Goal: Check status: Check status

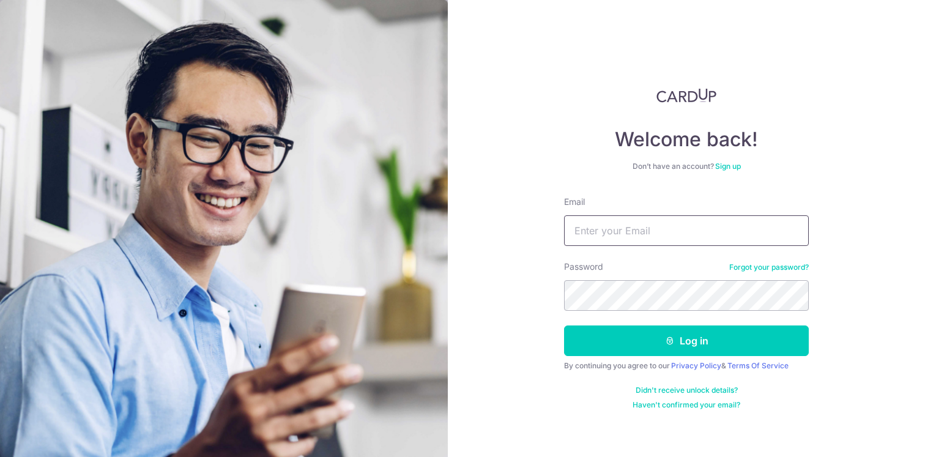
type input "[EMAIL_ADDRESS][DOMAIN_NAME]"
click at [623, 222] on input "[EMAIL_ADDRESS][DOMAIN_NAME]" at bounding box center [686, 230] width 245 height 31
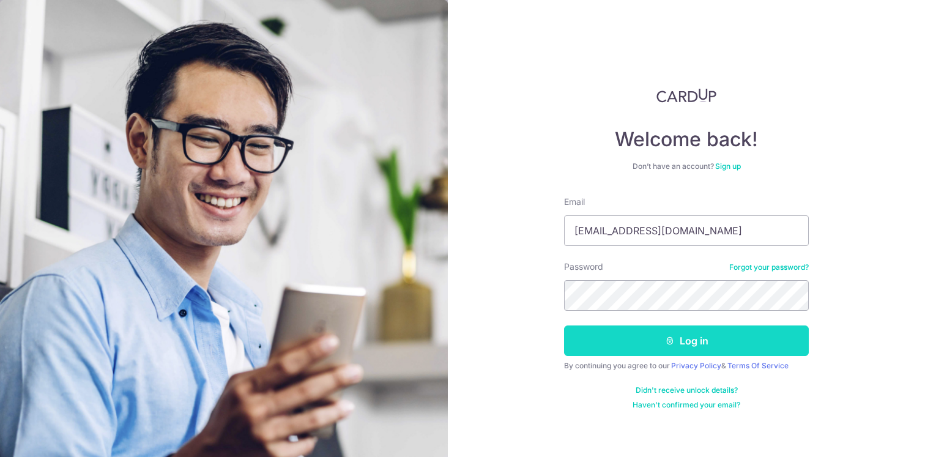
click at [785, 344] on button "Log in" at bounding box center [686, 340] width 245 height 31
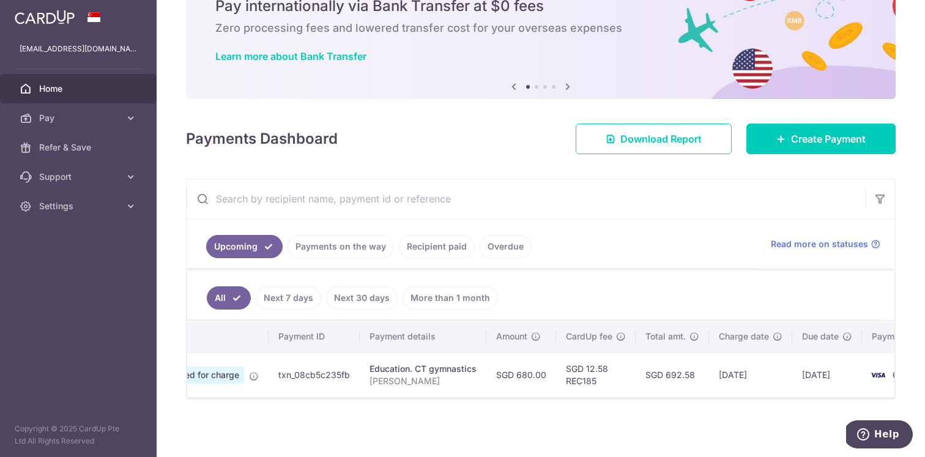
scroll to position [0, 130]
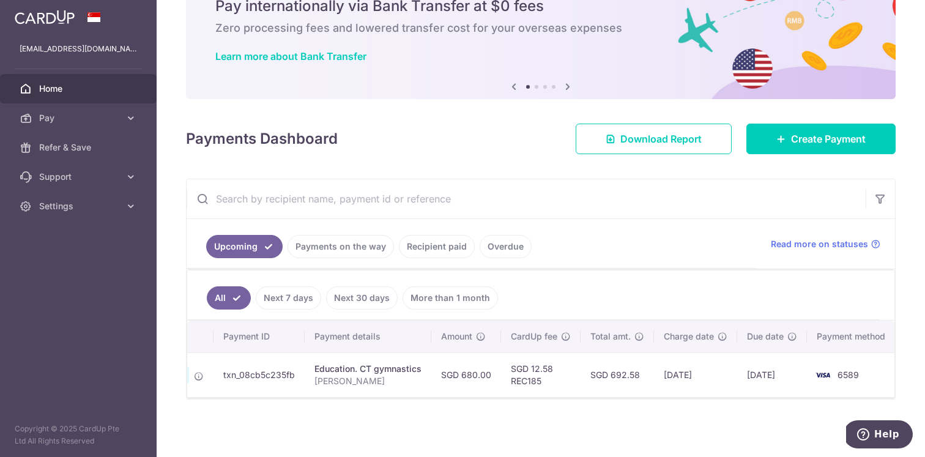
click at [297, 296] on link "Next 7 days" at bounding box center [288, 297] width 65 height 23
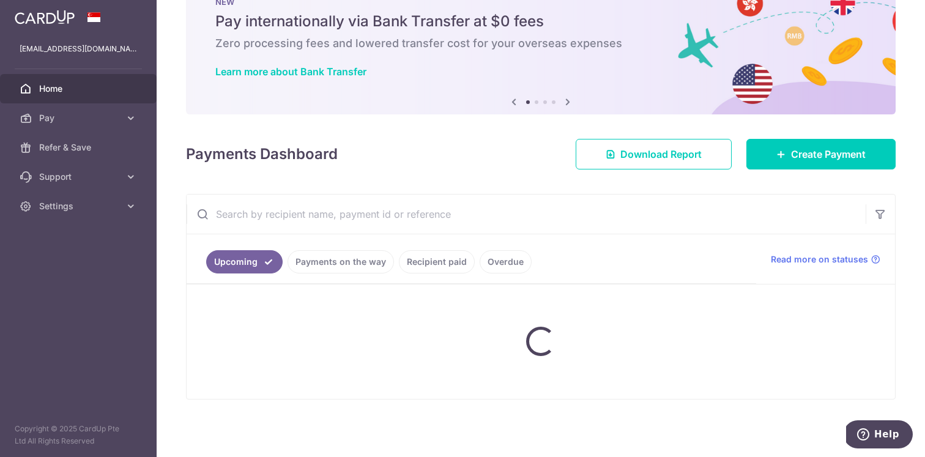
scroll to position [58, 0]
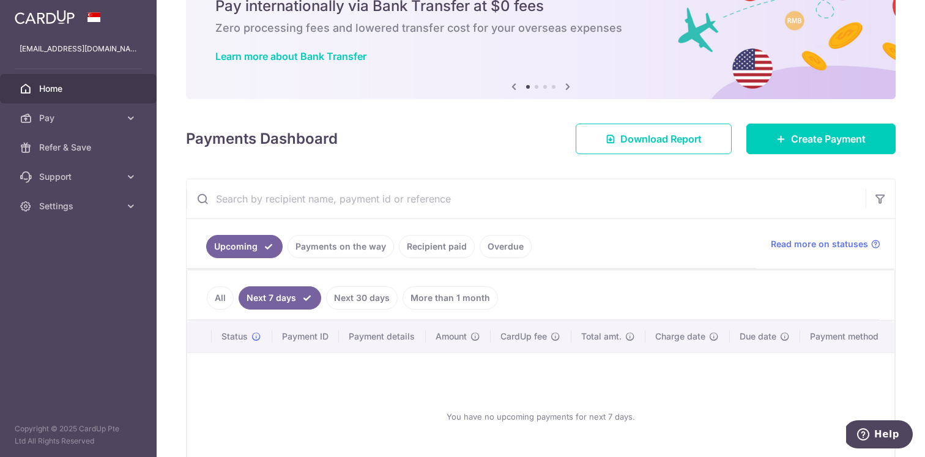
click at [223, 292] on link "All" at bounding box center [220, 297] width 27 height 23
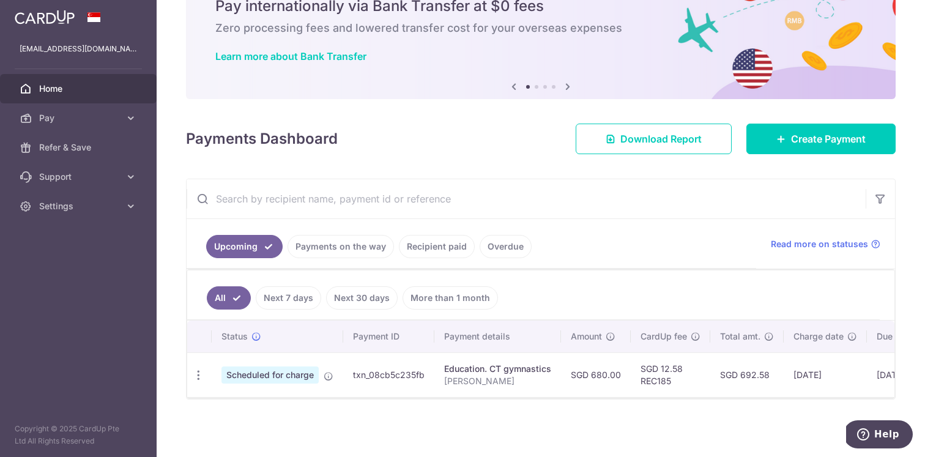
click at [349, 251] on link "Payments on the way" at bounding box center [341, 246] width 106 height 23
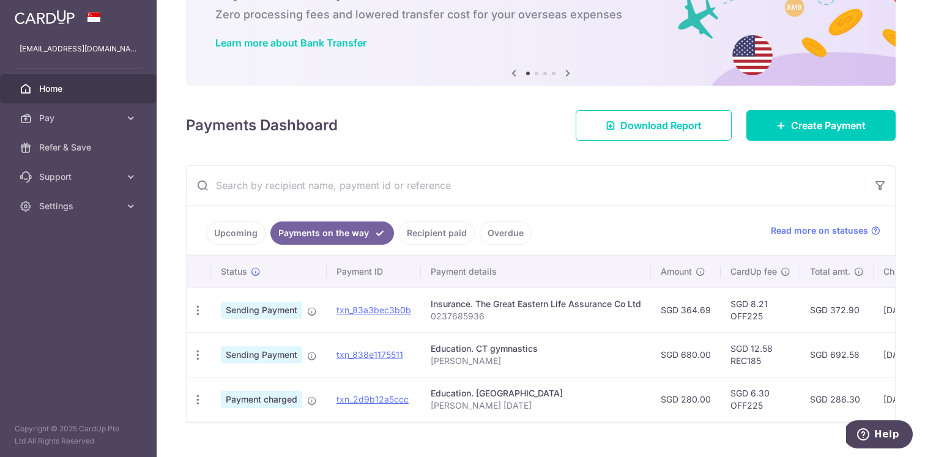
scroll to position [79, 0]
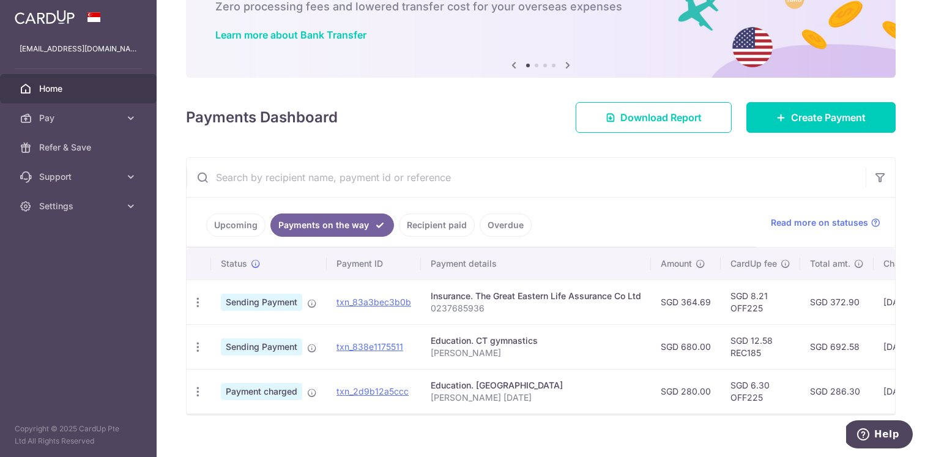
click at [240, 229] on link "Upcoming" at bounding box center [235, 224] width 59 height 23
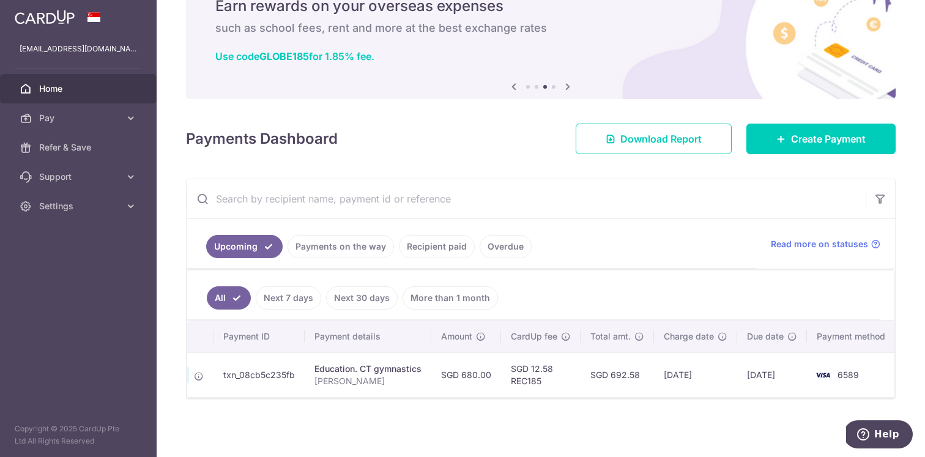
scroll to position [0, 0]
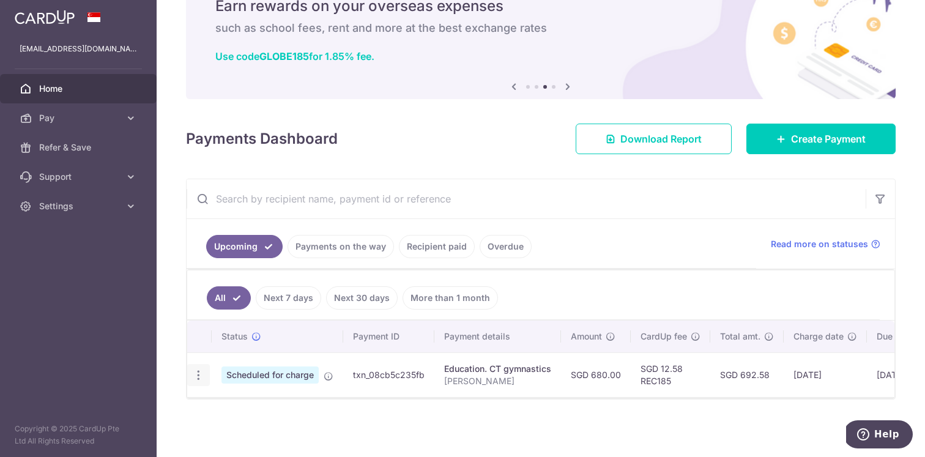
click at [199, 376] on icon "button" at bounding box center [198, 375] width 13 height 13
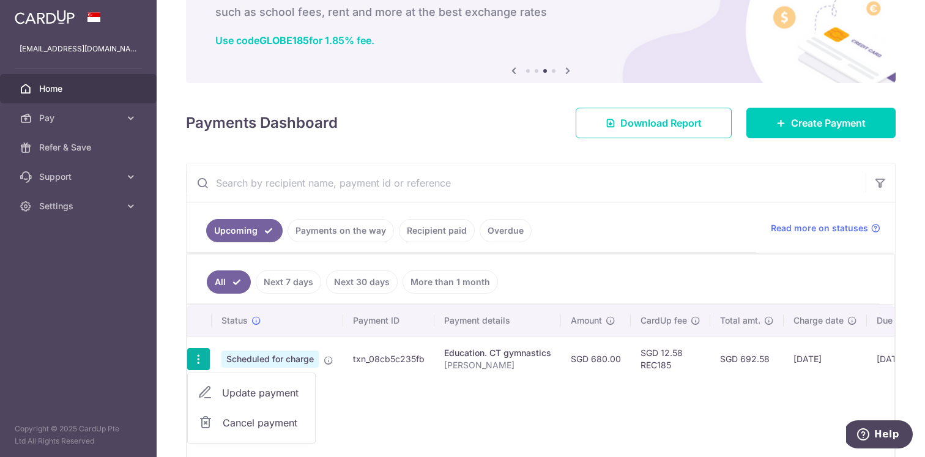
scroll to position [81, 0]
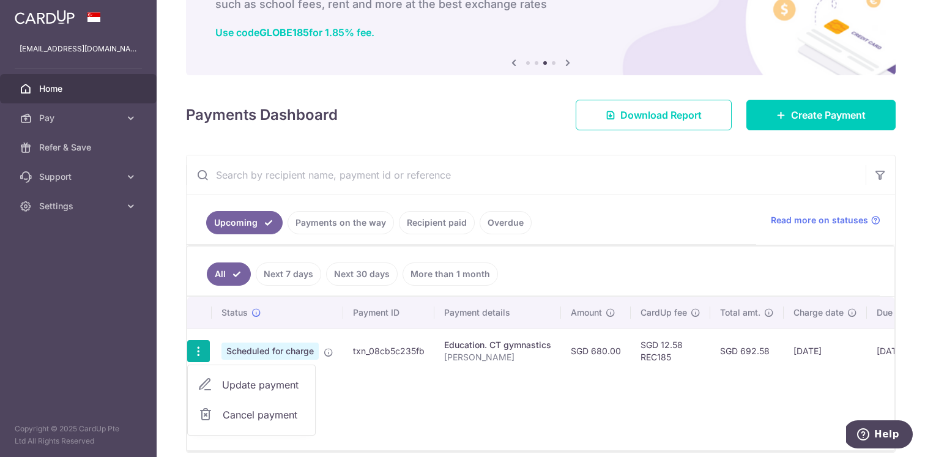
click at [322, 224] on link "Payments on the way" at bounding box center [341, 222] width 106 height 23
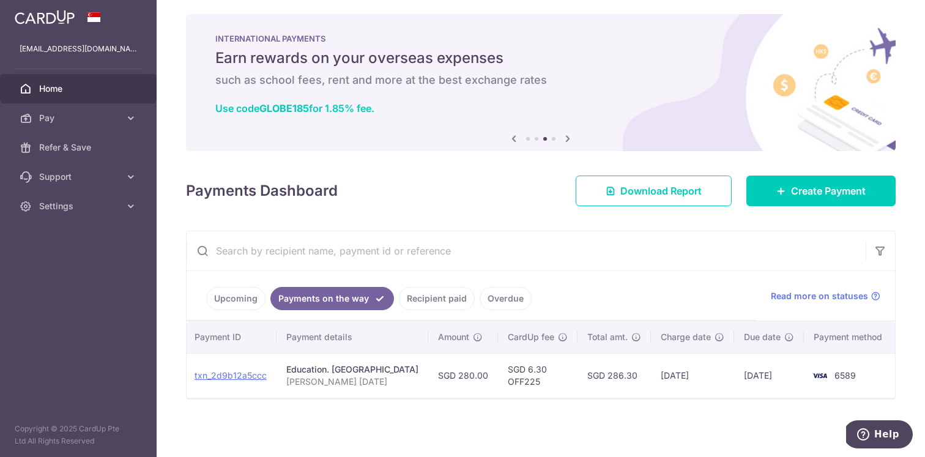
scroll to position [0, 147]
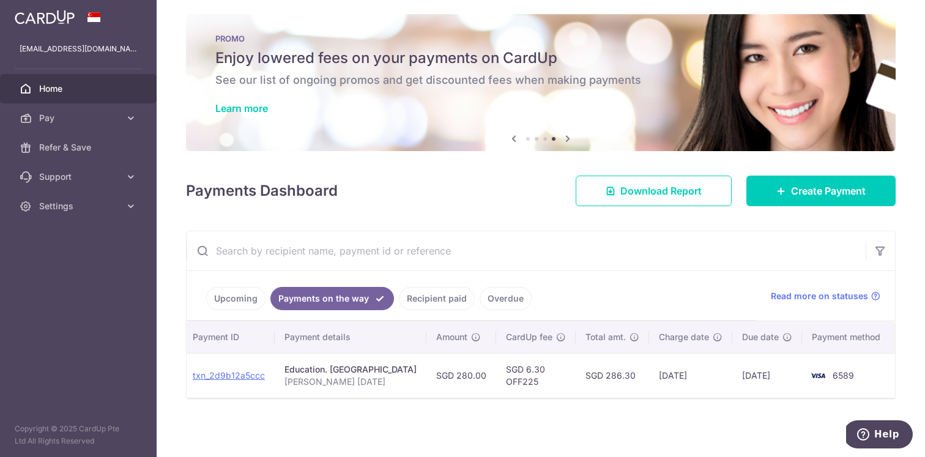
click at [244, 309] on link "Upcoming" at bounding box center [235, 298] width 59 height 23
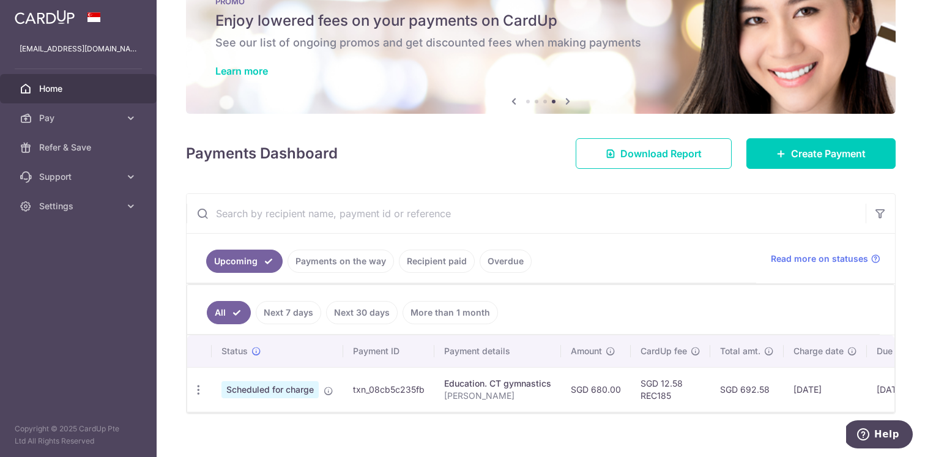
click at [309, 310] on link "Next 7 days" at bounding box center [288, 312] width 65 height 23
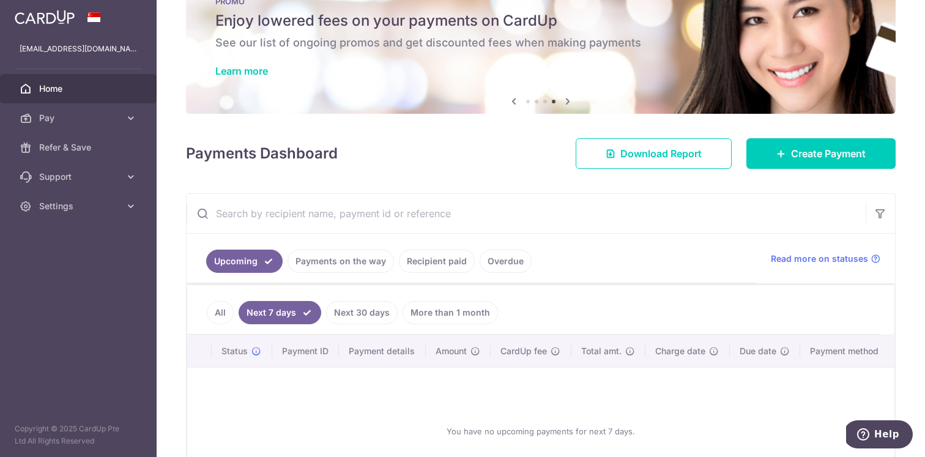
click at [224, 306] on link "All" at bounding box center [220, 312] width 27 height 23
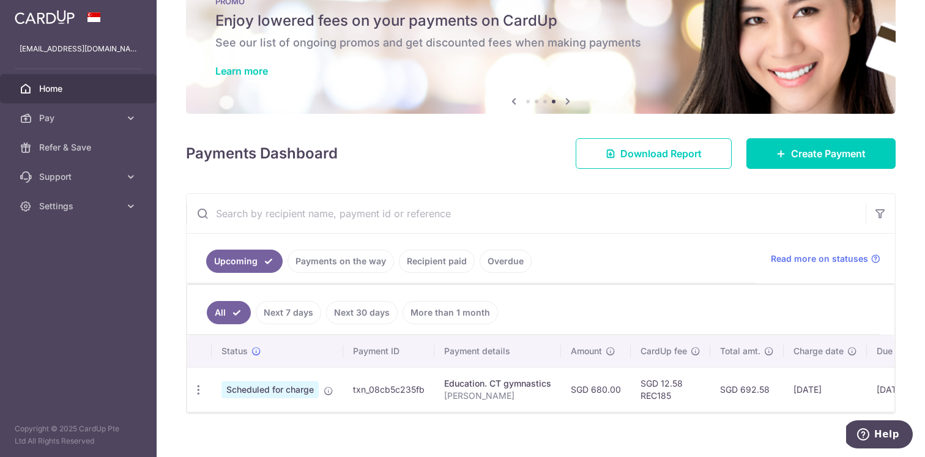
click at [420, 259] on link "Recipient paid" at bounding box center [437, 261] width 76 height 23
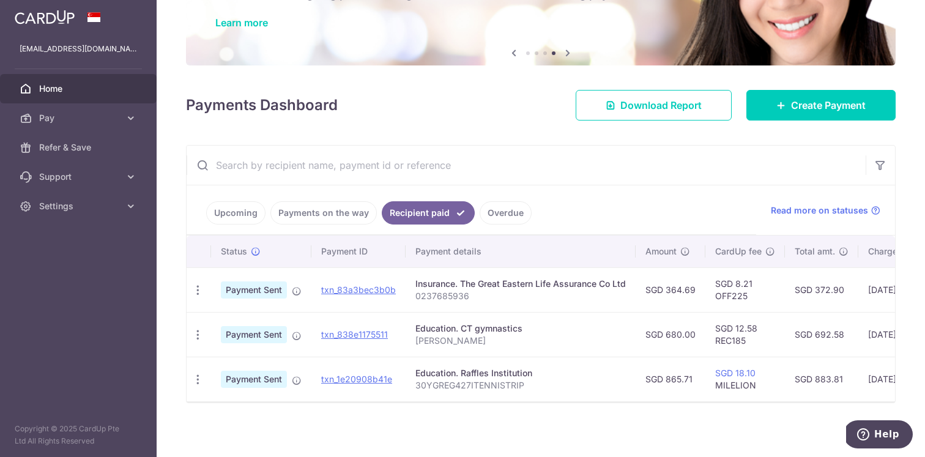
scroll to position [95, 0]
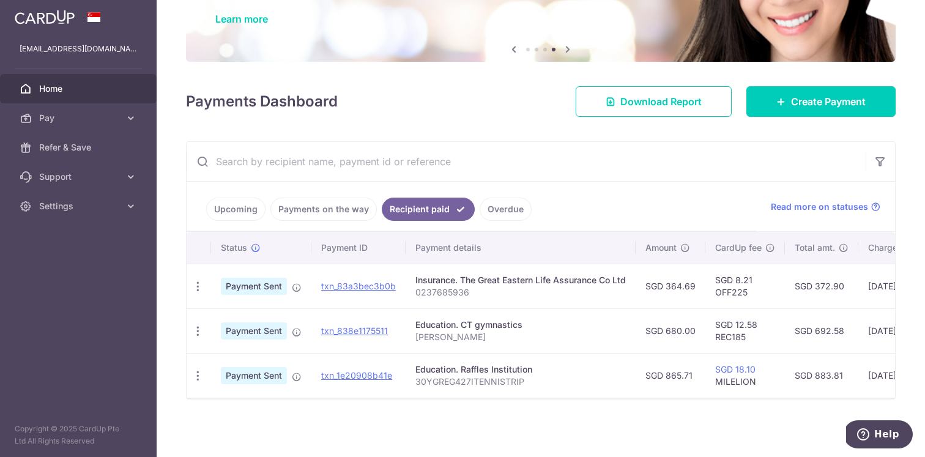
click at [331, 215] on link "Payments on the way" at bounding box center [323, 209] width 106 height 23
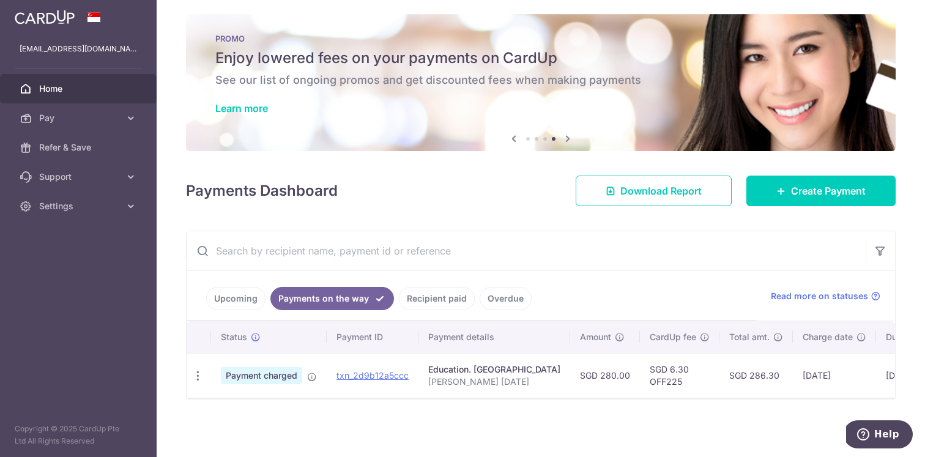
scroll to position [6, 0]
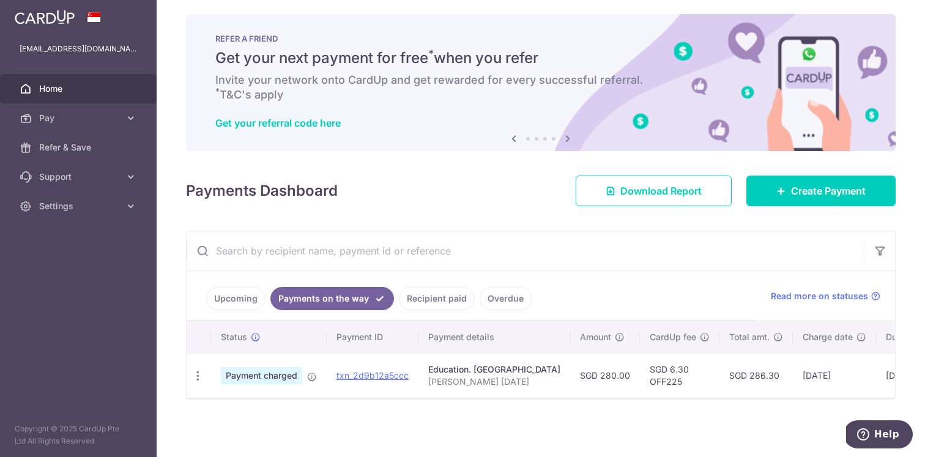
click at [445, 302] on link "Recipient paid" at bounding box center [437, 298] width 76 height 23
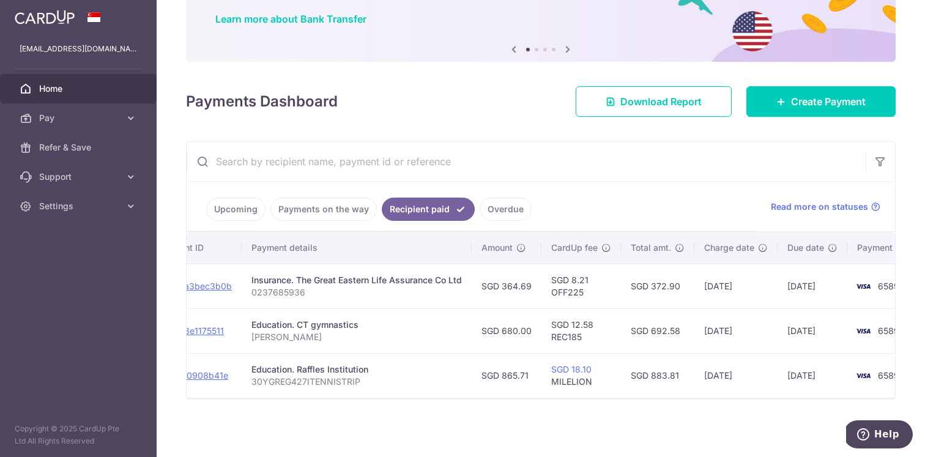
scroll to position [0, 204]
